Goal: Task Accomplishment & Management: Use online tool/utility

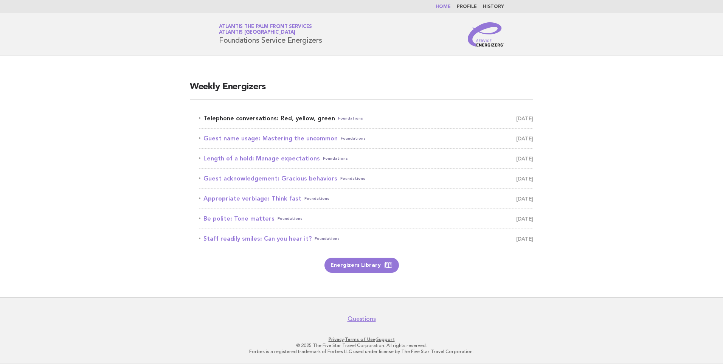
click at [284, 120] on link "Telephone conversations: Red, yellow, green Foundations [DATE]" at bounding box center [366, 118] width 334 height 11
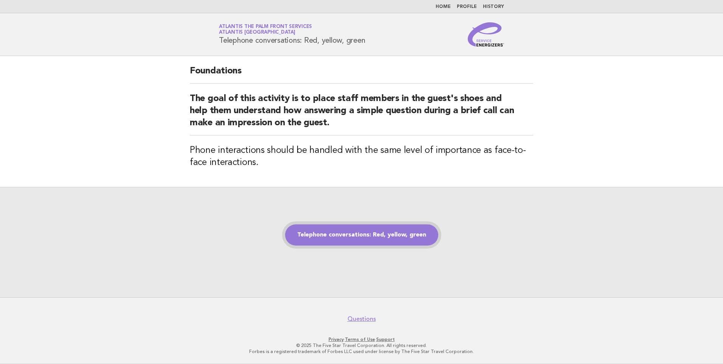
click at [359, 233] on link "Telephone conversations: Red, yellow, green" at bounding box center [361, 234] width 153 height 21
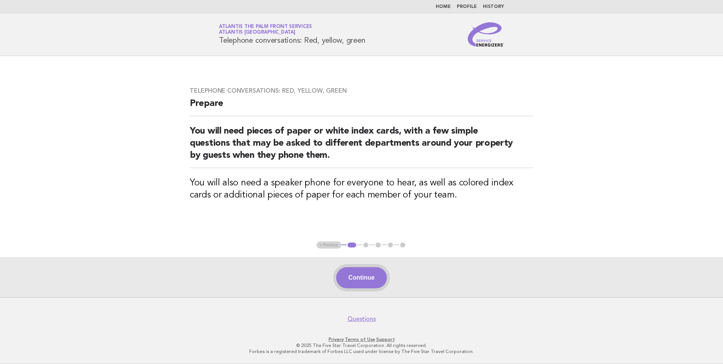
click at [364, 279] on button "Continue" at bounding box center [361, 277] width 50 height 21
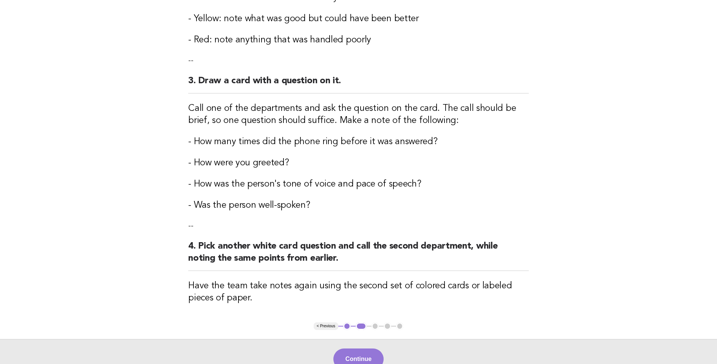
scroll to position [358, 0]
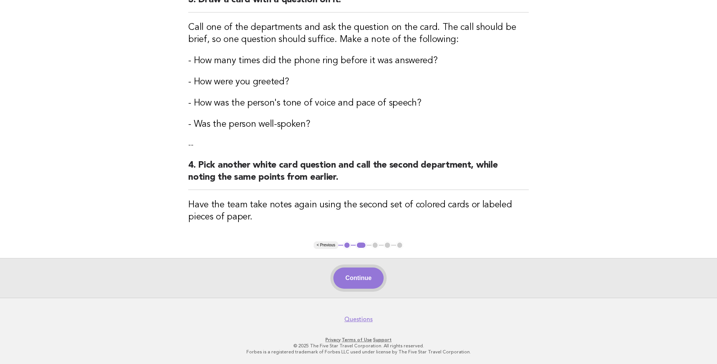
click at [363, 281] on button "Continue" at bounding box center [359, 277] width 50 height 21
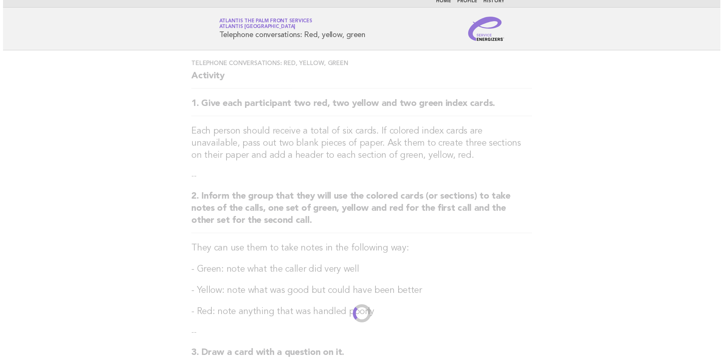
scroll to position [0, 0]
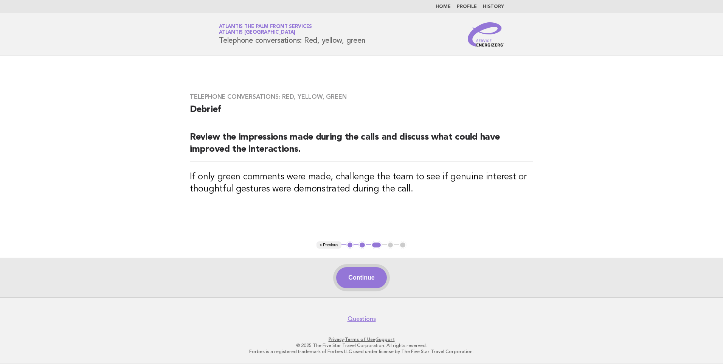
click at [366, 281] on button "Continue" at bounding box center [361, 277] width 50 height 21
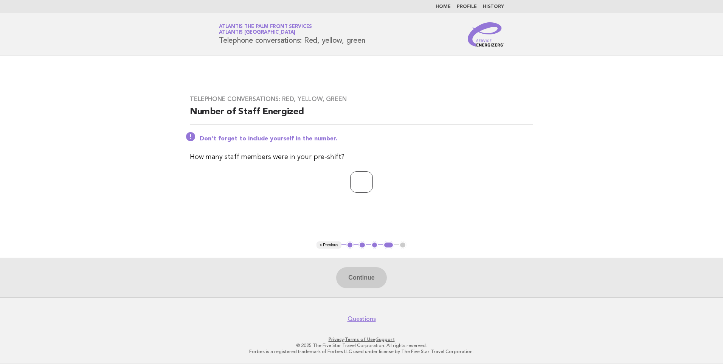
click at [362, 183] on input "number" at bounding box center [361, 181] width 23 height 21
type input "**"
click at [362, 278] on button "Continue" at bounding box center [361, 277] width 50 height 21
